Goal: Understand process/instructions

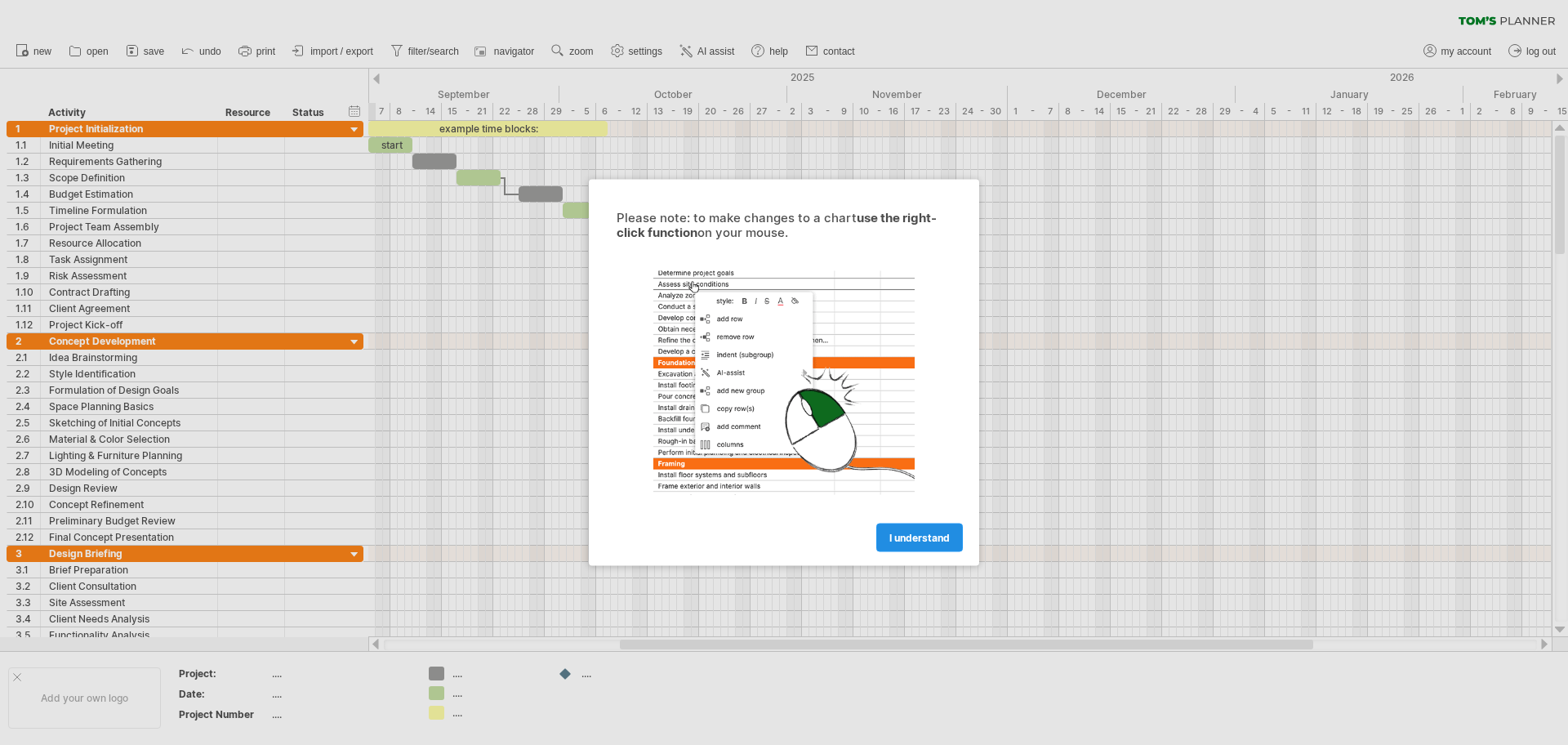
click at [941, 541] on span "I understand" at bounding box center [919, 538] width 61 height 12
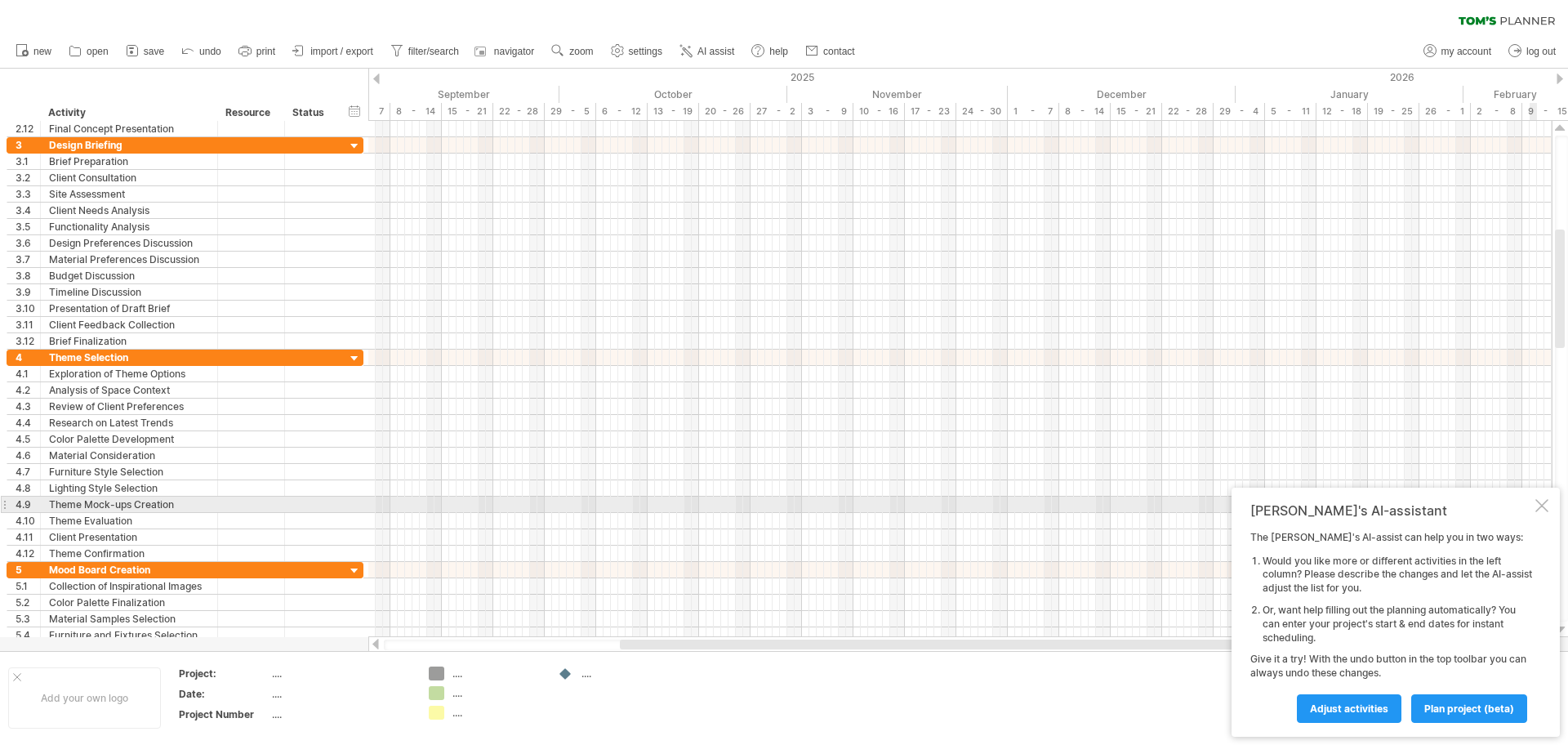
click at [1540, 501] on div at bounding box center [1542, 506] width 13 height 13
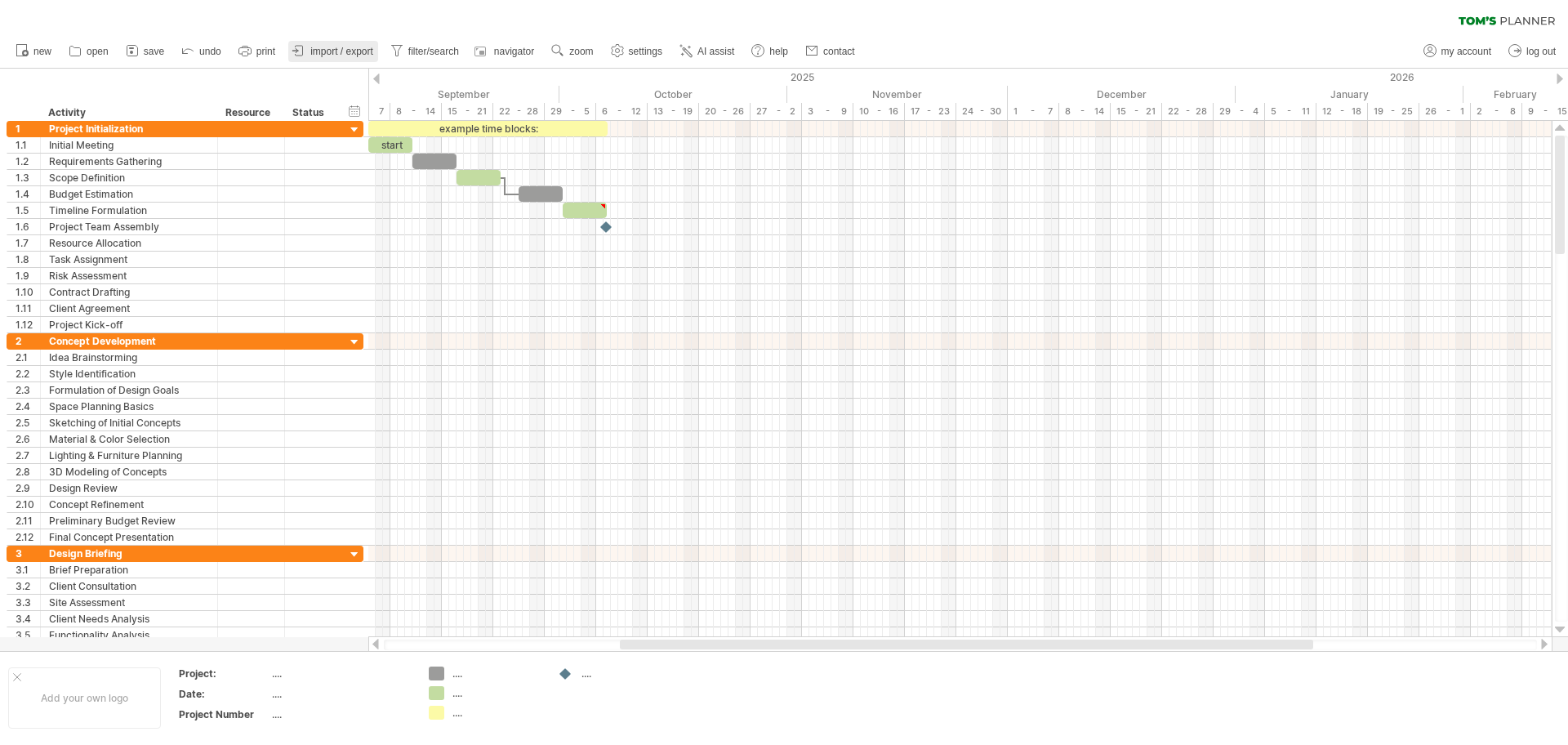
click at [350, 54] on span "import / export" at bounding box center [342, 51] width 63 height 11
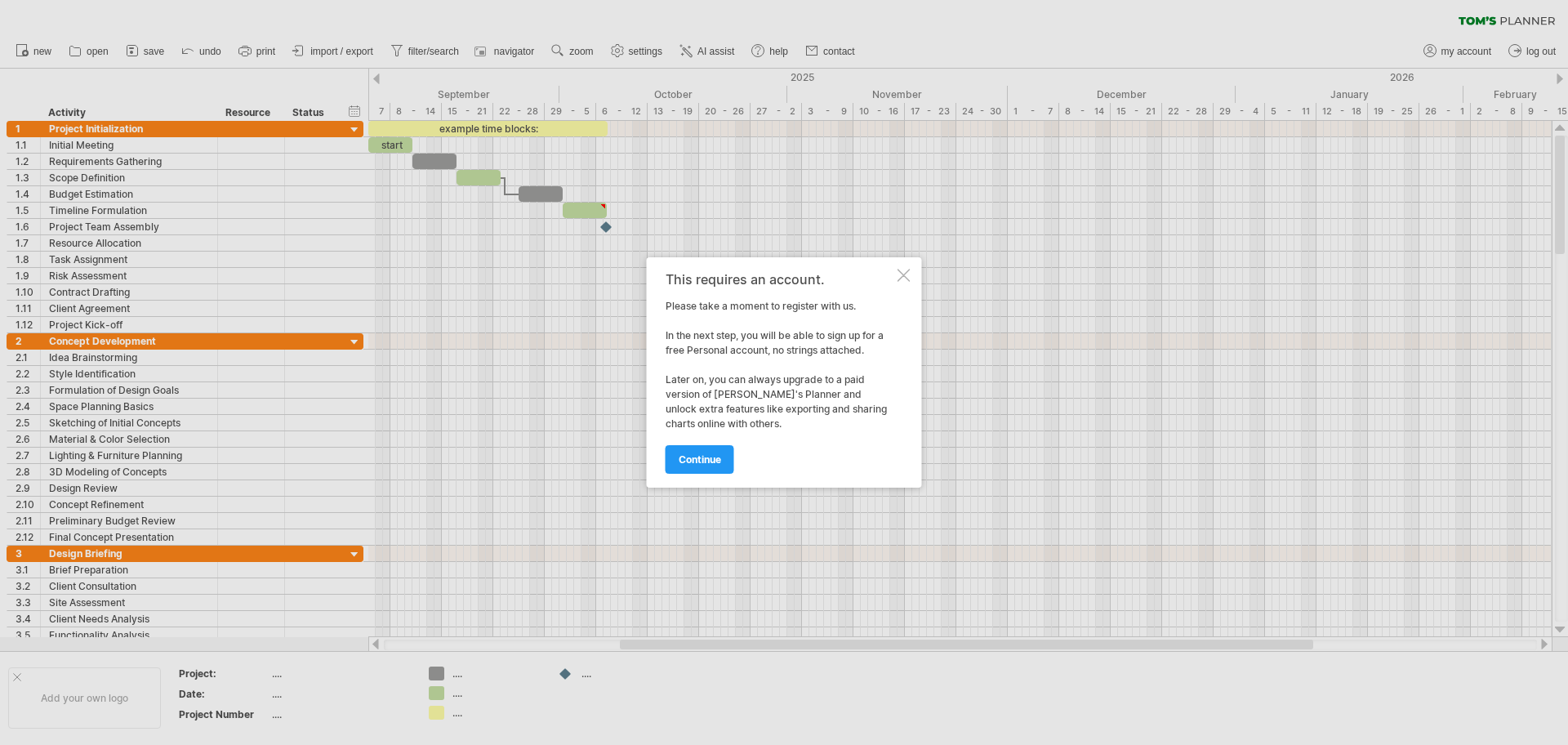
drag, startPoint x: 914, startPoint y: 257, endPoint x: 911, endPoint y: 272, distance: 15.3
click at [914, 259] on div "Trying to reach [DOMAIN_NAME] Connected again... 0% clear filter new 1" at bounding box center [784, 372] width 1568 height 745
click at [907, 278] on div at bounding box center [904, 275] width 13 height 13
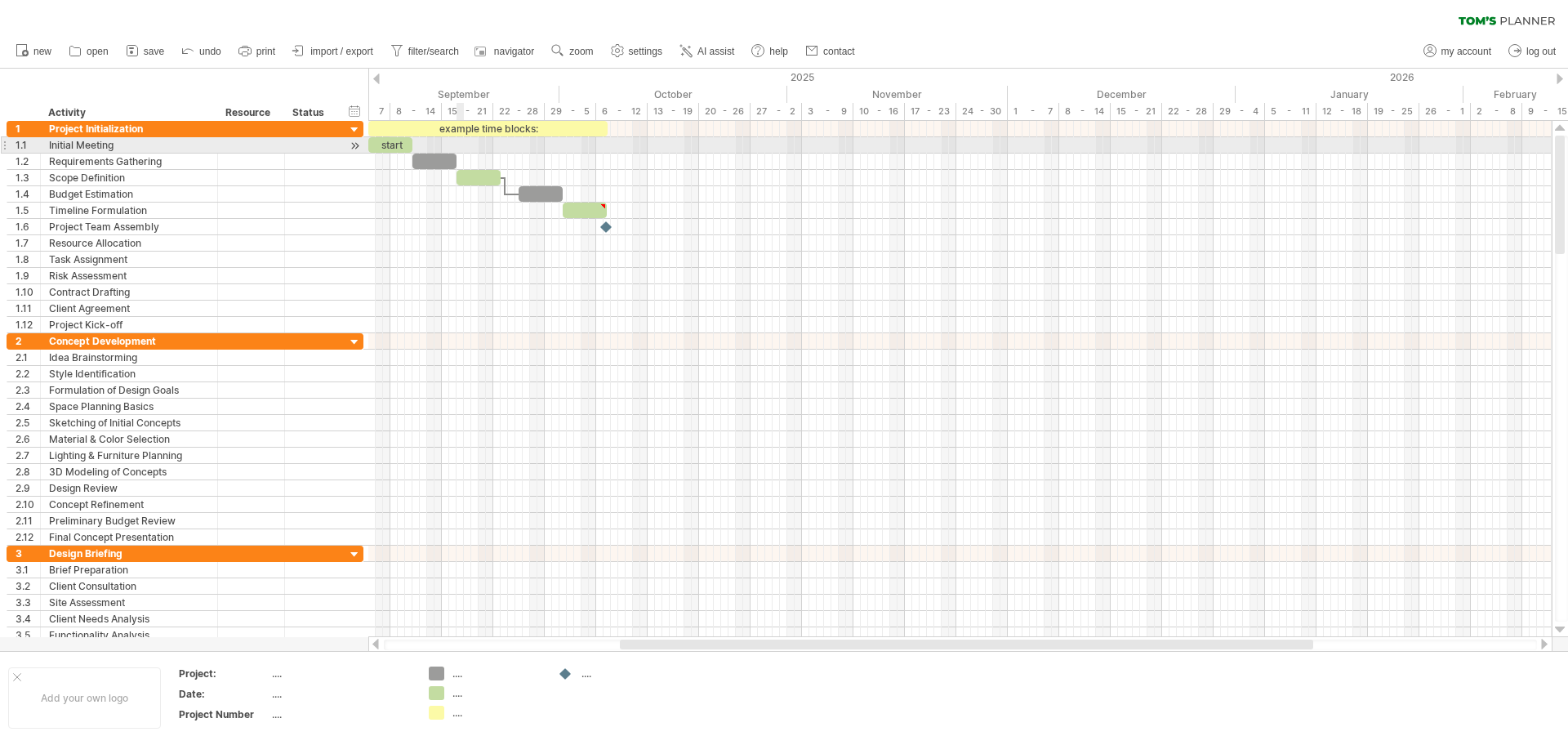
click at [462, 148] on div at bounding box center [960, 146] width 1183 height 17
click at [403, 141] on div "start" at bounding box center [390, 145] width 44 height 16
click at [403, 141] on div "*****" at bounding box center [390, 145] width 44 height 16
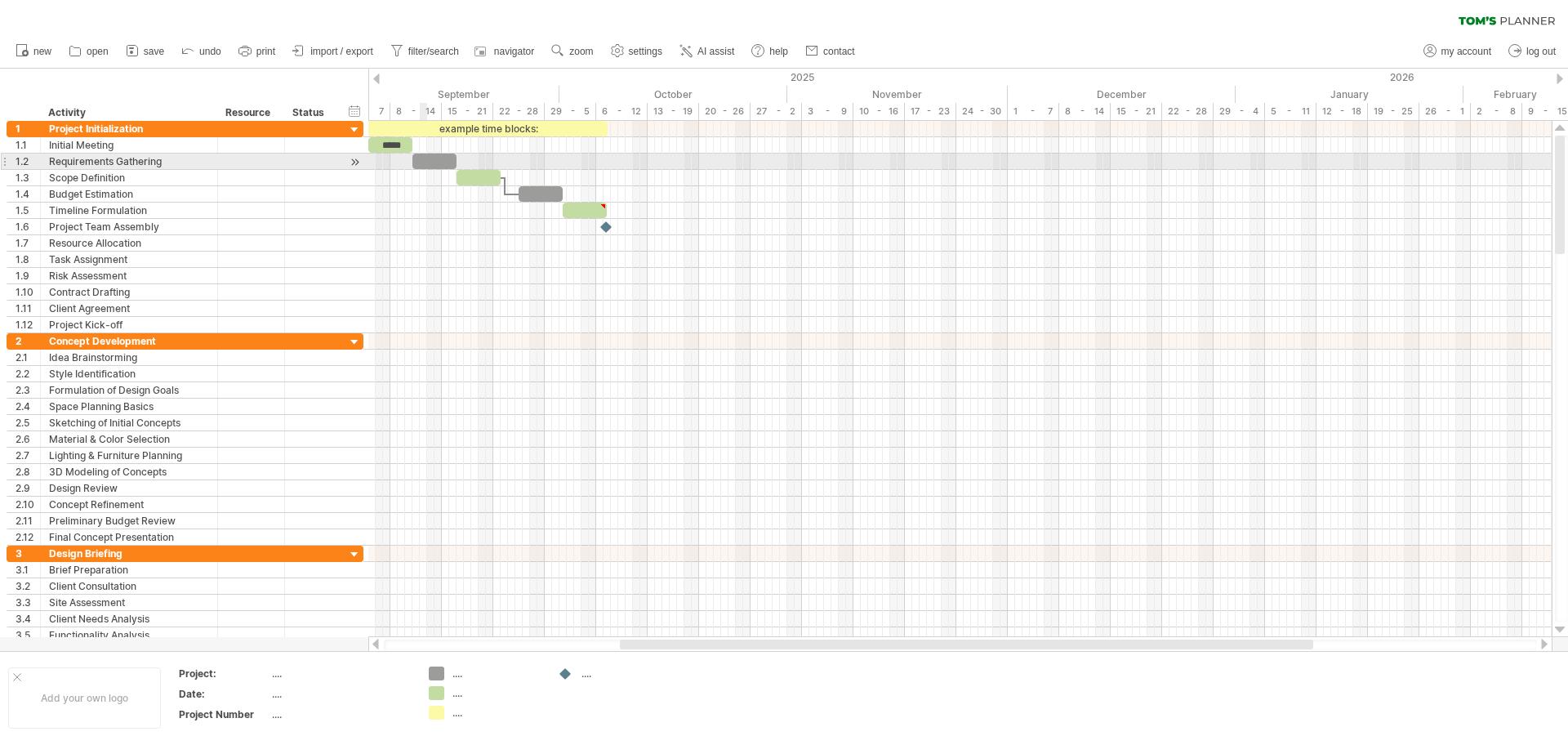
click at [424, 159] on div at bounding box center [434, 162] width 44 height 16
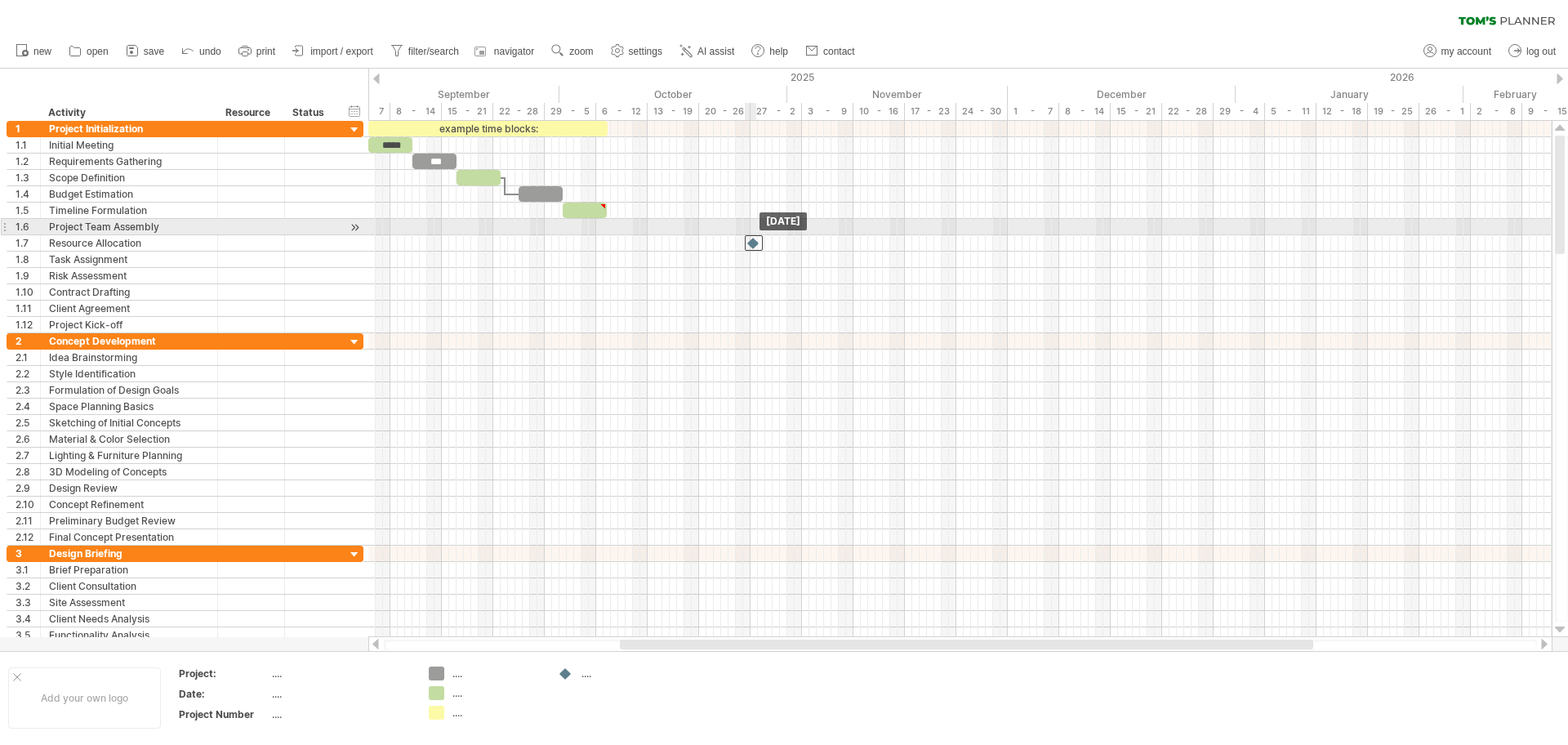
drag, startPoint x: 608, startPoint y: 223, endPoint x: 755, endPoint y: 235, distance: 147.5
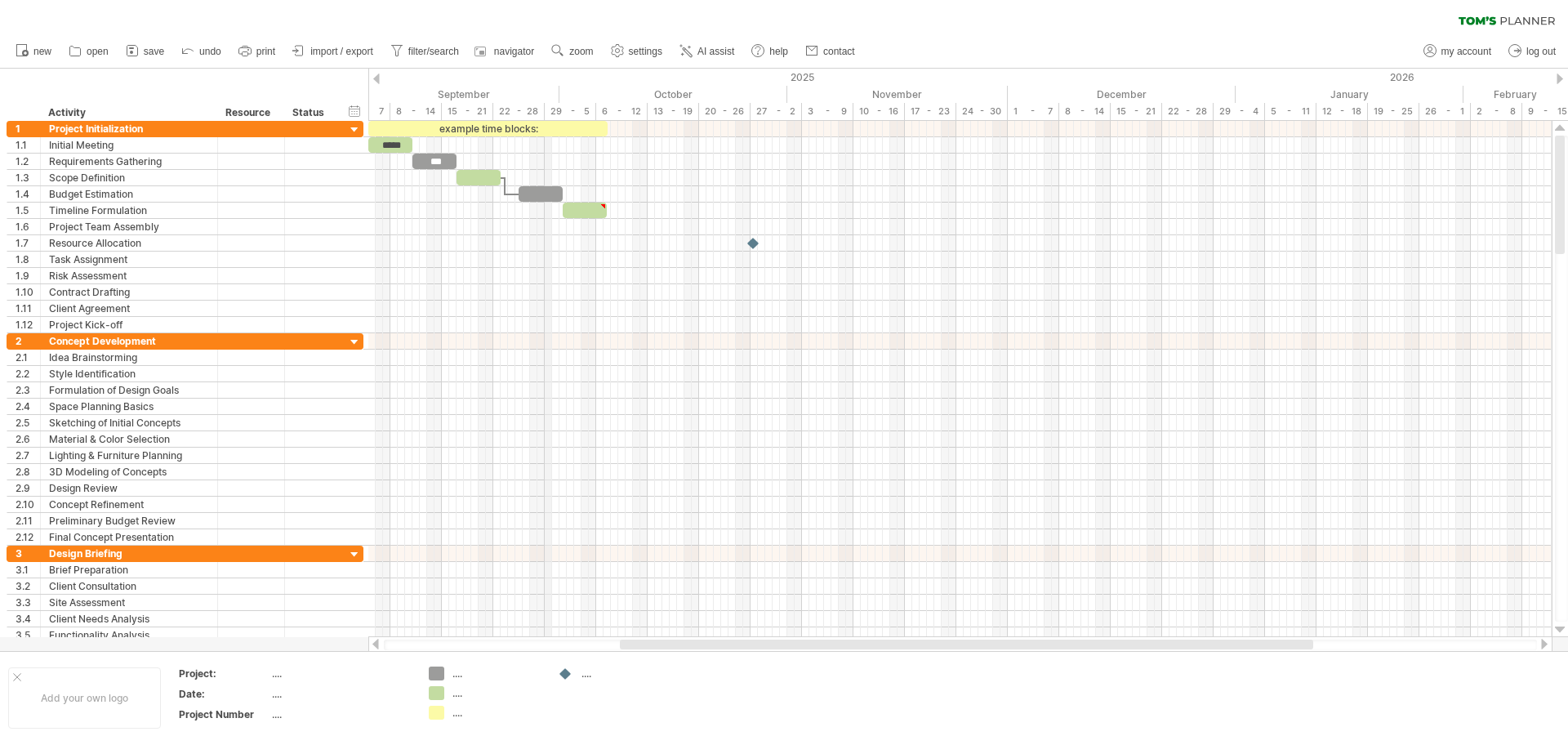
drag, startPoint x: 541, startPoint y: 109, endPoint x: 556, endPoint y: 96, distance: 19.8
click at [545, 106] on div "22 - 28" at bounding box center [519, 111] width 51 height 17
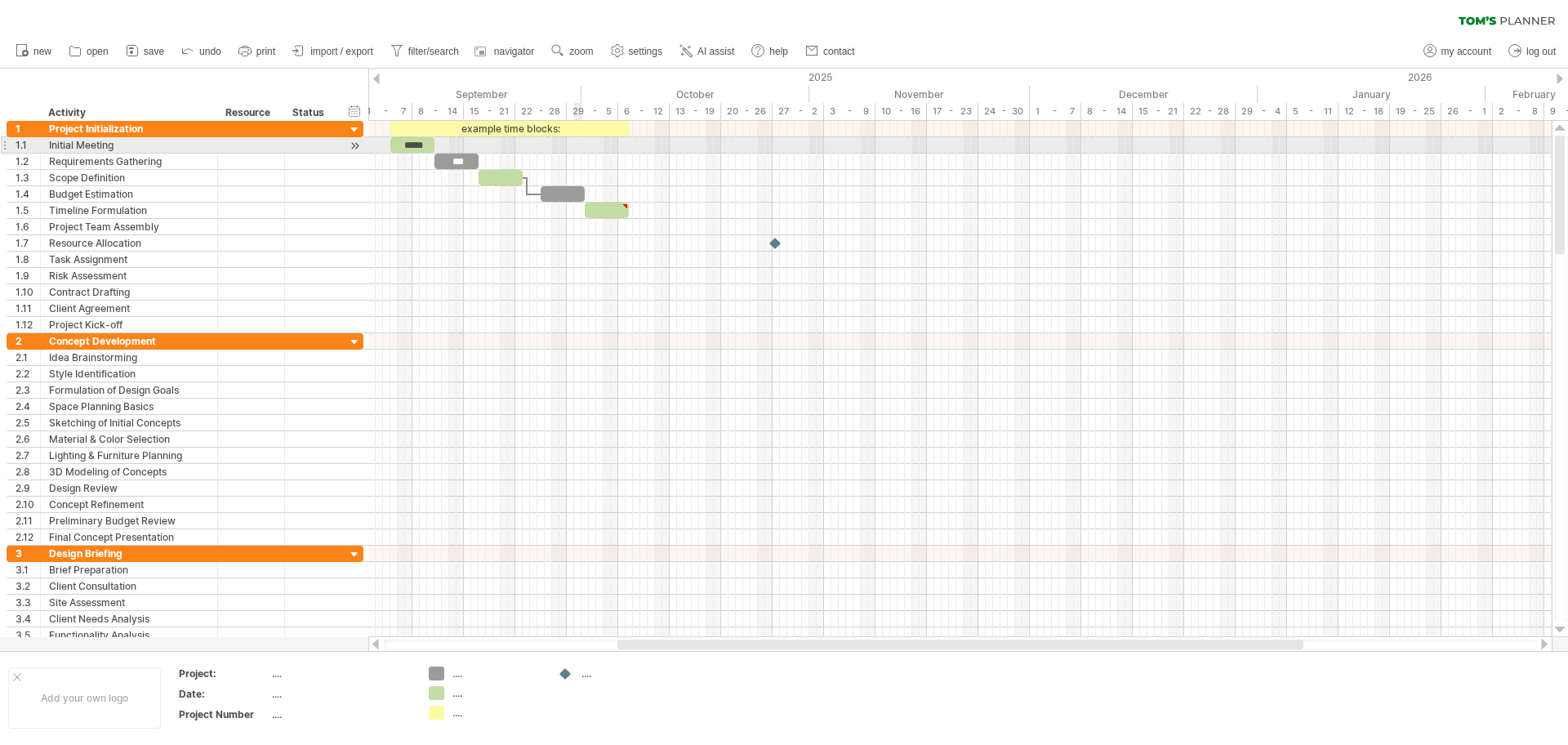
drag, startPoint x: 560, startPoint y: 102, endPoint x: 577, endPoint y: 149, distance: 50.0
click at [577, 149] on div "Trying to reach [DOMAIN_NAME] Connected again... 0% clear filter new 1" at bounding box center [784, 372] width 1568 height 745
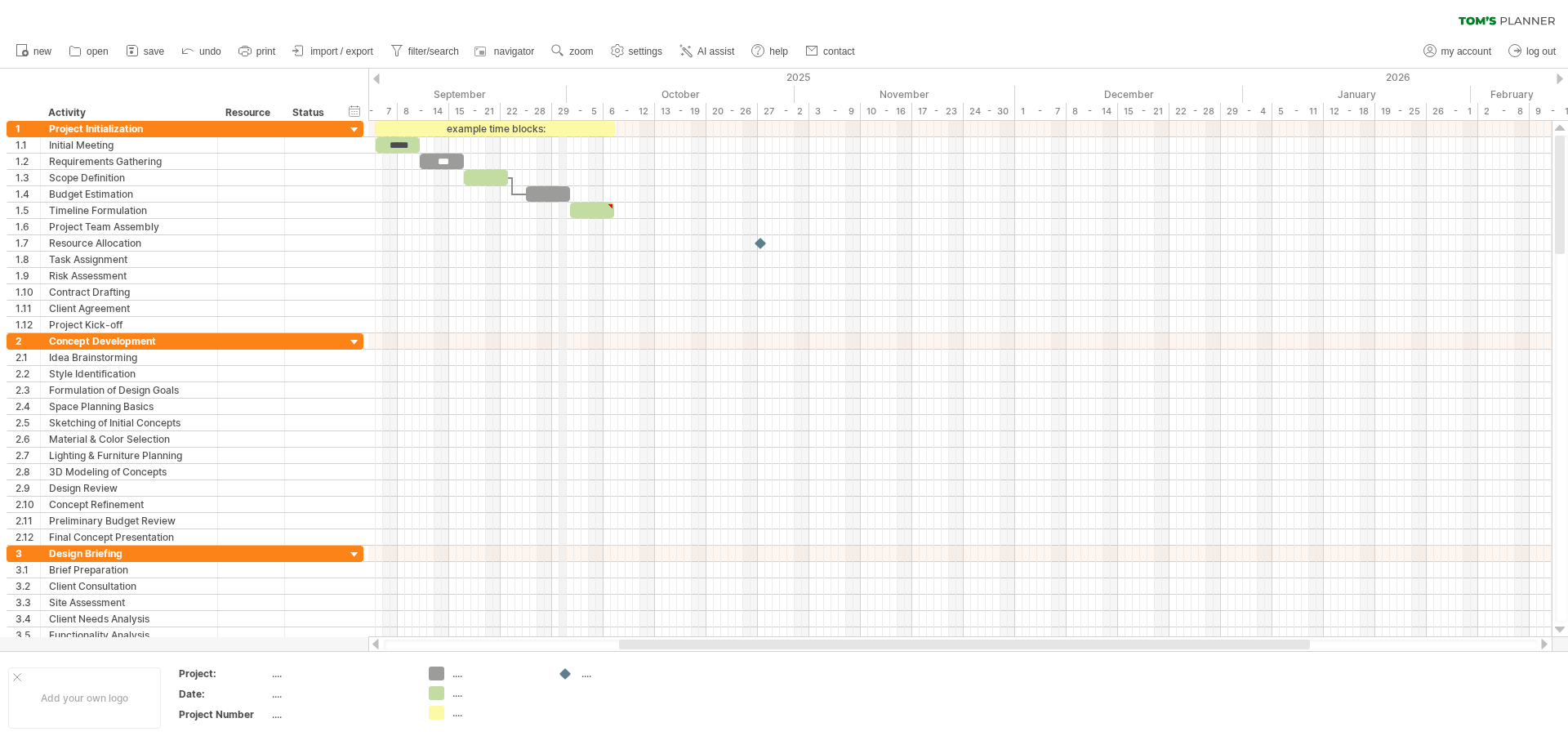
drag, startPoint x: 581, startPoint y: 86, endPoint x: 565, endPoint y: 91, distance: 16.8
click at [565, 91] on div "September" at bounding box center [456, 94] width 220 height 17
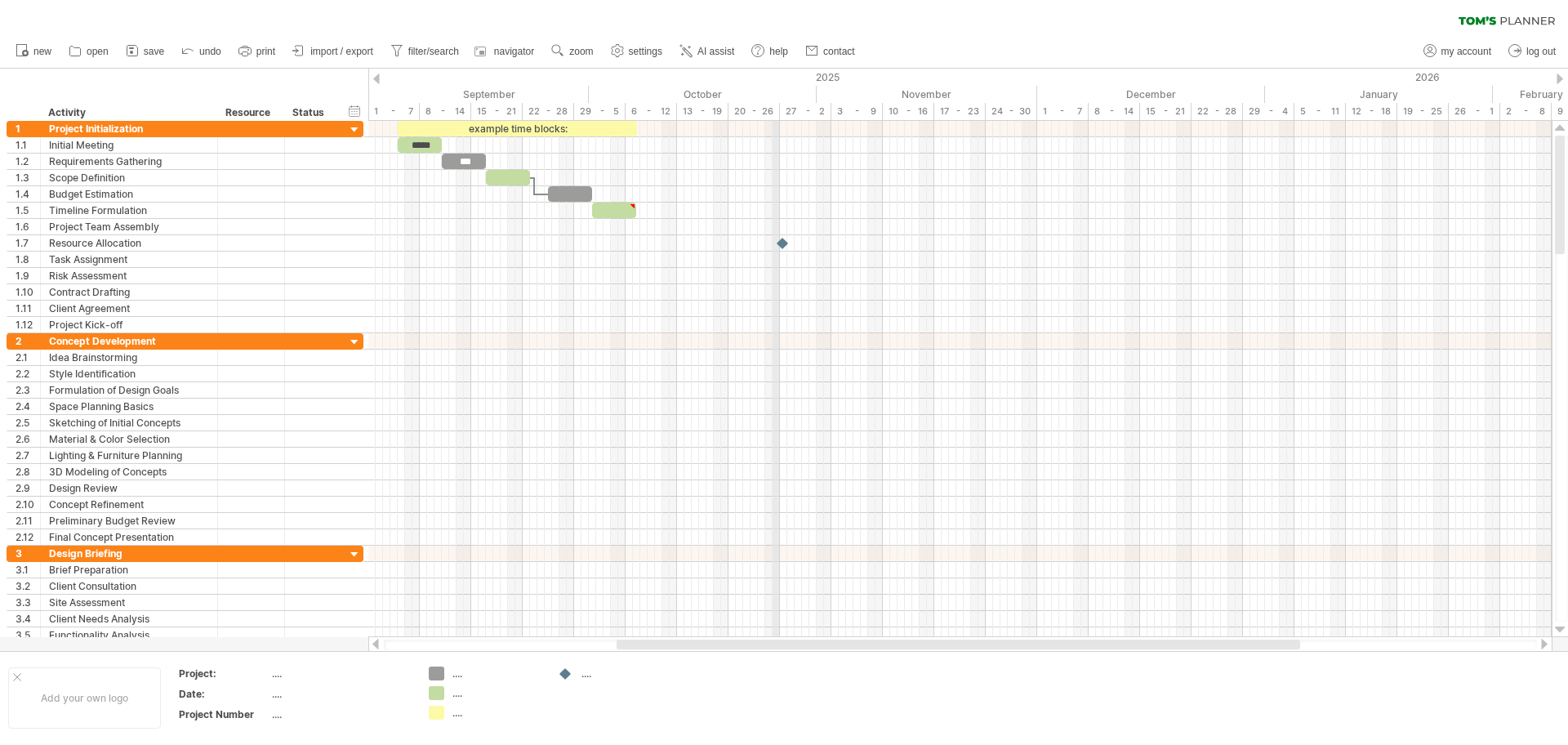
drag, startPoint x: 753, startPoint y: 108, endPoint x: 777, endPoint y: 111, distance: 24.2
click at [777, 111] on div "20 - 26" at bounding box center [754, 111] width 51 height 17
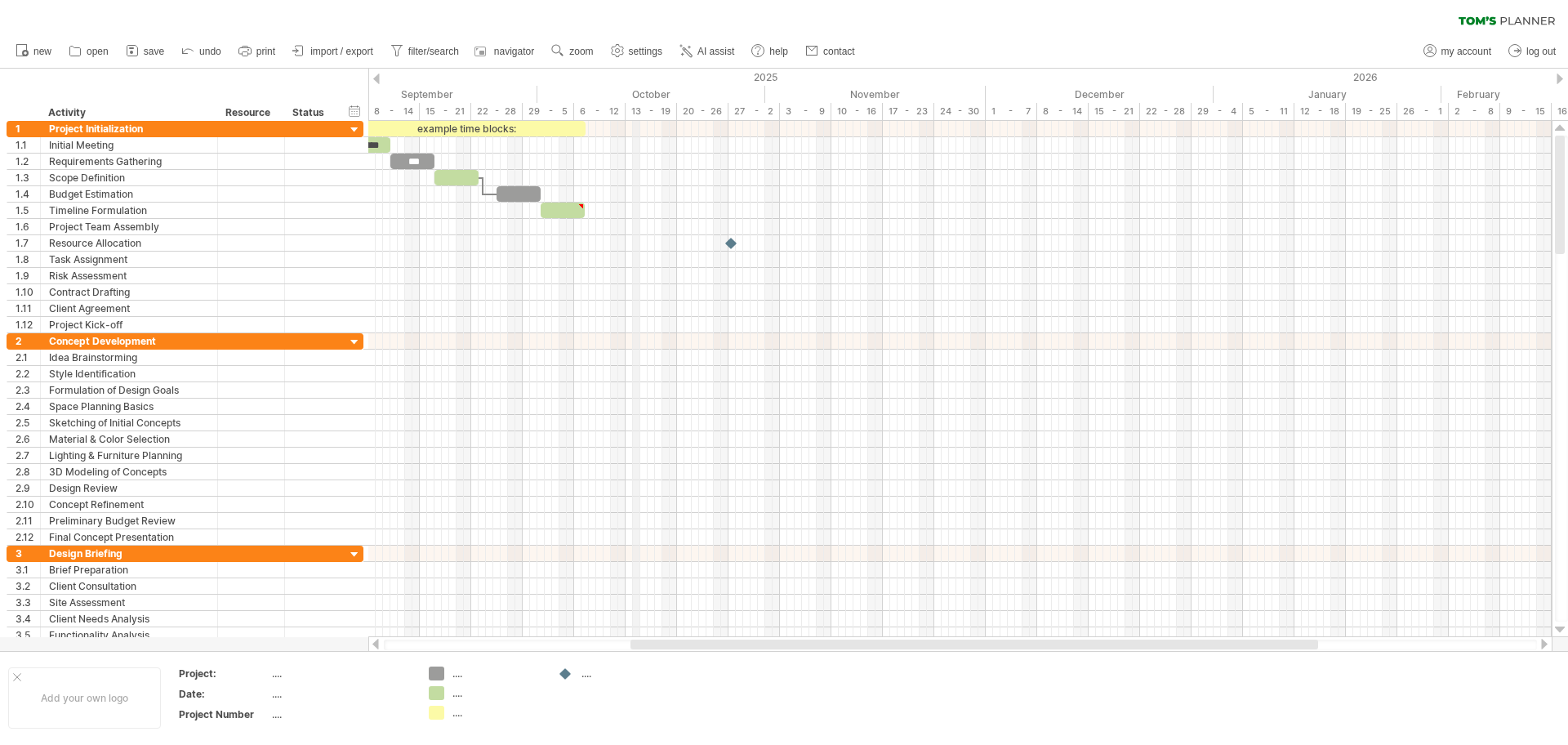
drag, startPoint x: 690, startPoint y: 109, endPoint x: 643, endPoint y: 113, distance: 47.2
click at [637, 117] on div "13 - 19" at bounding box center [651, 111] width 51 height 17
click at [600, 107] on div "6 - 12" at bounding box center [599, 111] width 51 height 17
click at [624, 108] on div "6 - 12" at bounding box center [599, 111] width 51 height 17
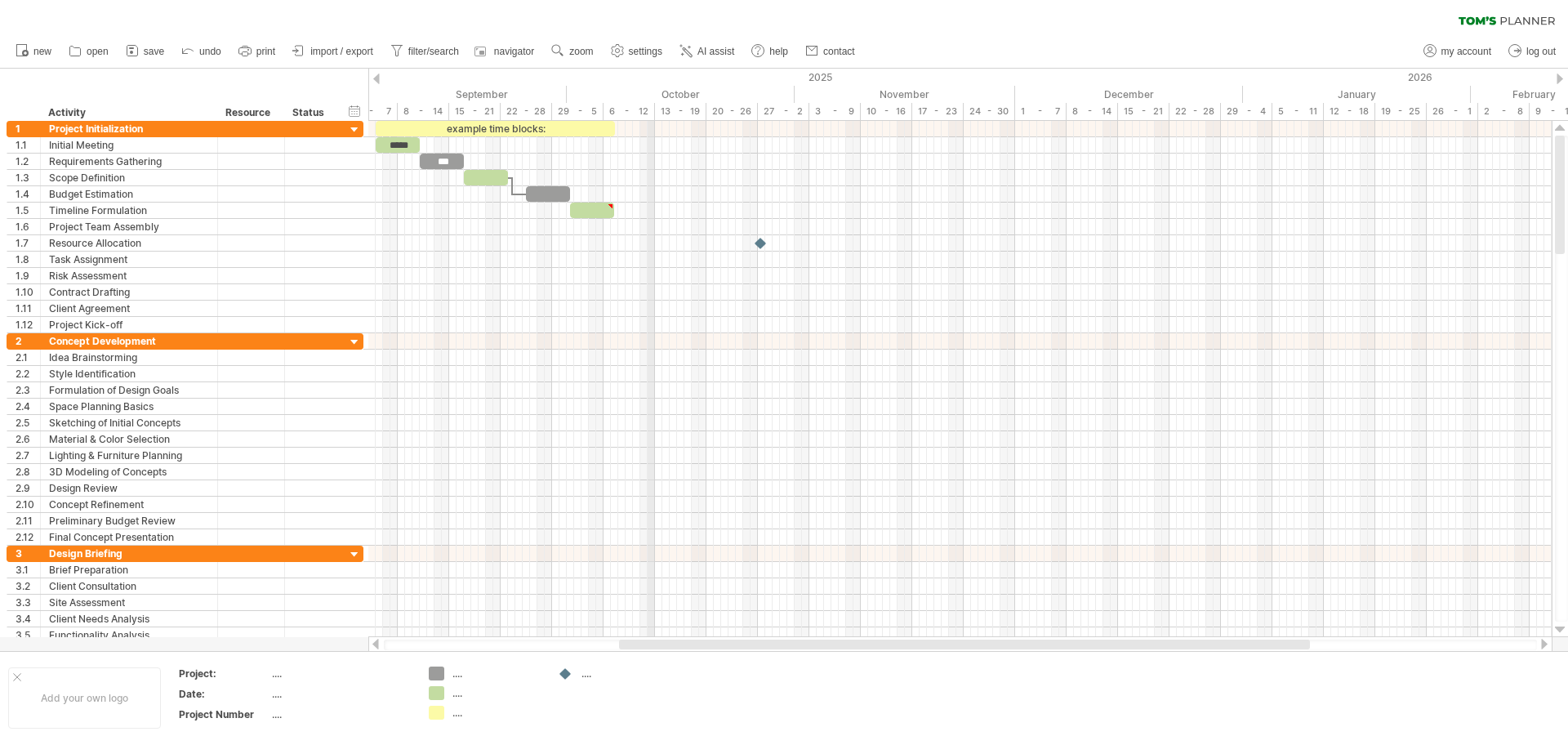
drag, startPoint x: 624, startPoint y: 108, endPoint x: 650, endPoint y: 117, distance: 27.5
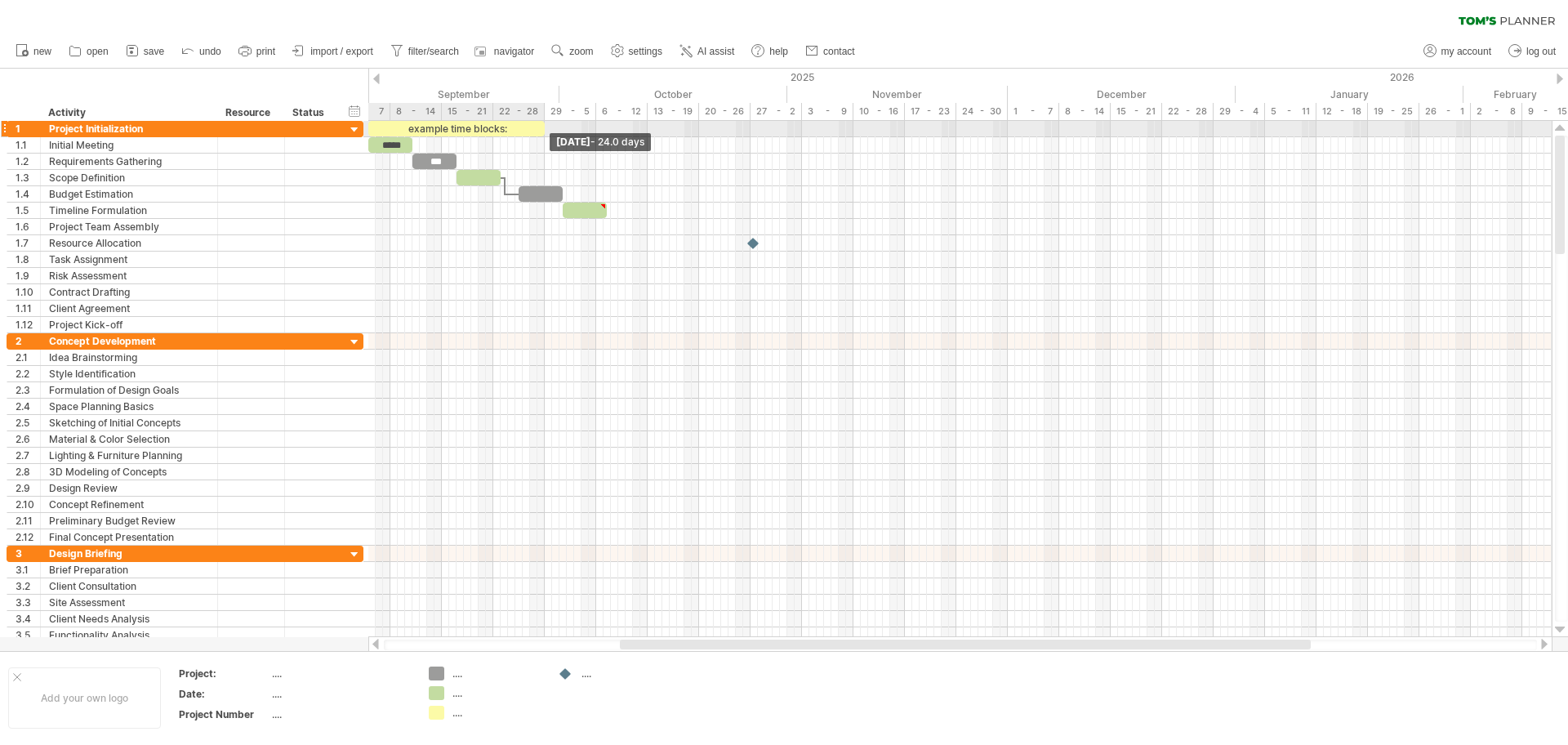
drag, startPoint x: 605, startPoint y: 128, endPoint x: 540, endPoint y: 122, distance: 65.3
click at [540, 122] on div "example time blocks:" at bounding box center [456, 129] width 176 height 16
